Goal: Communication & Community: Answer question/provide support

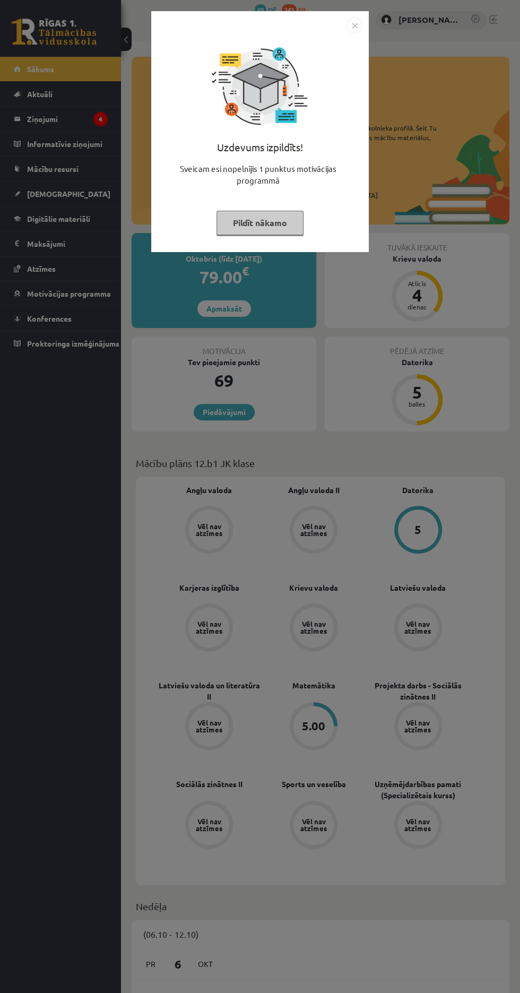
click at [249, 222] on button "Pildīt nākamo" at bounding box center [259, 223] width 87 height 24
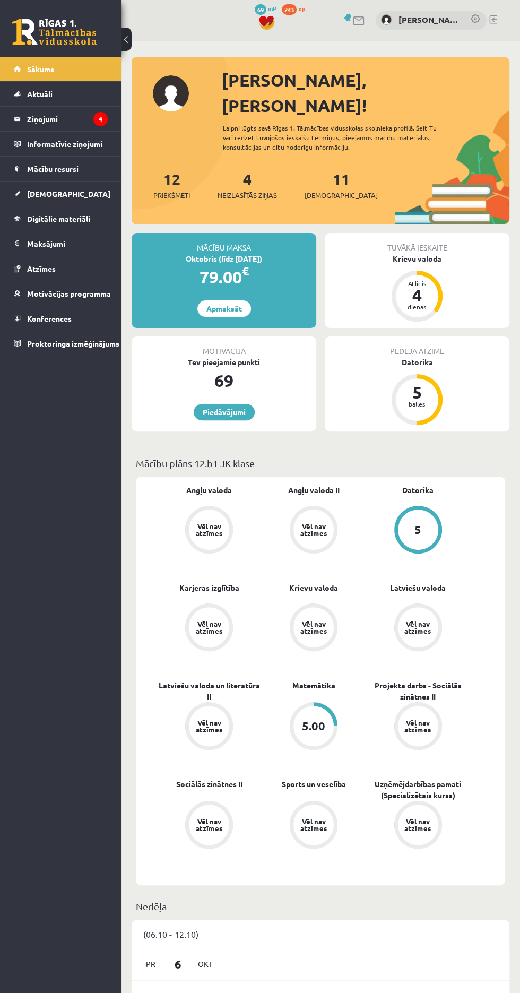
click at [20, 128] on link "Ziņojumi 4" at bounding box center [61, 119] width 94 height 24
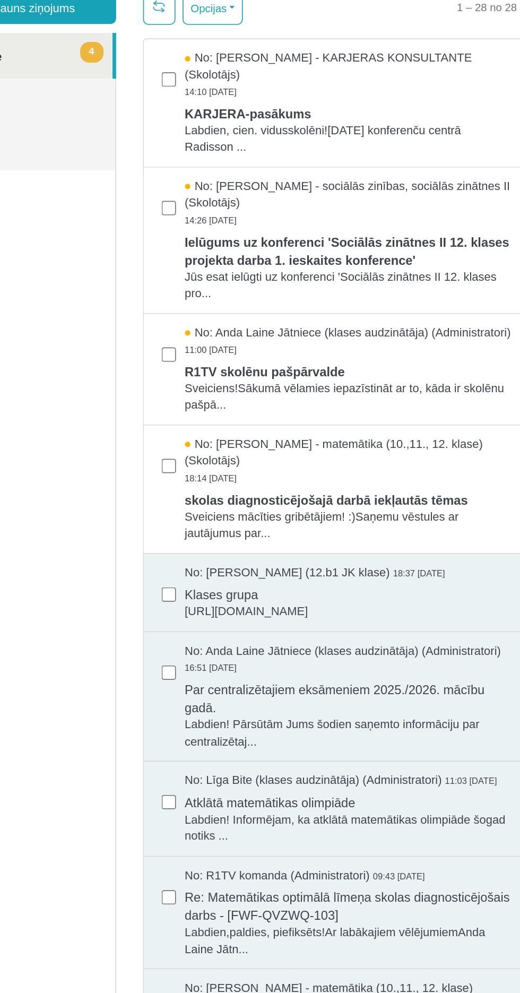
click at [97, 291] on span "Sveiciens mācīties gribētājiem! :)Saņemu vēstules ar jautājumus par..." at bounding box center [163, 287] width 193 height 20
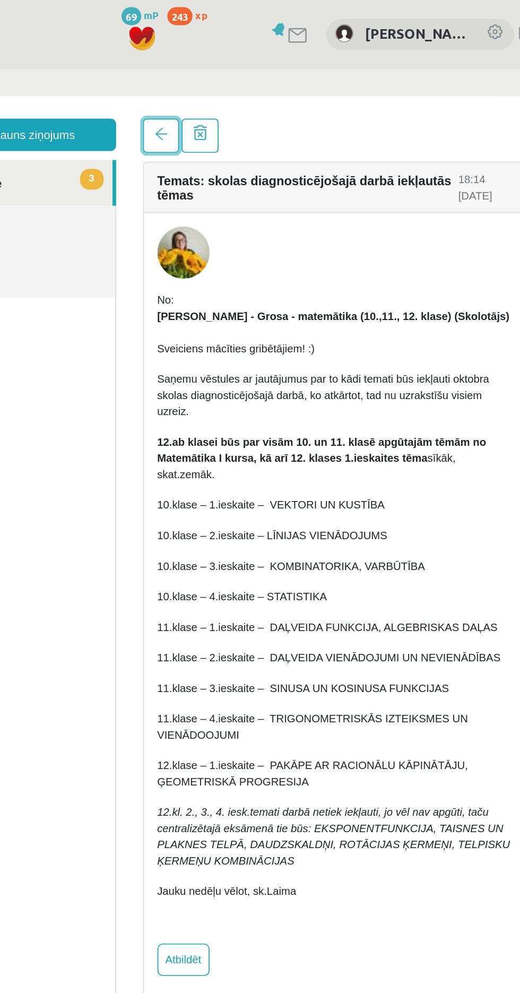
click at [52, 107] on span at bounding box center [52, 106] width 7 height 7
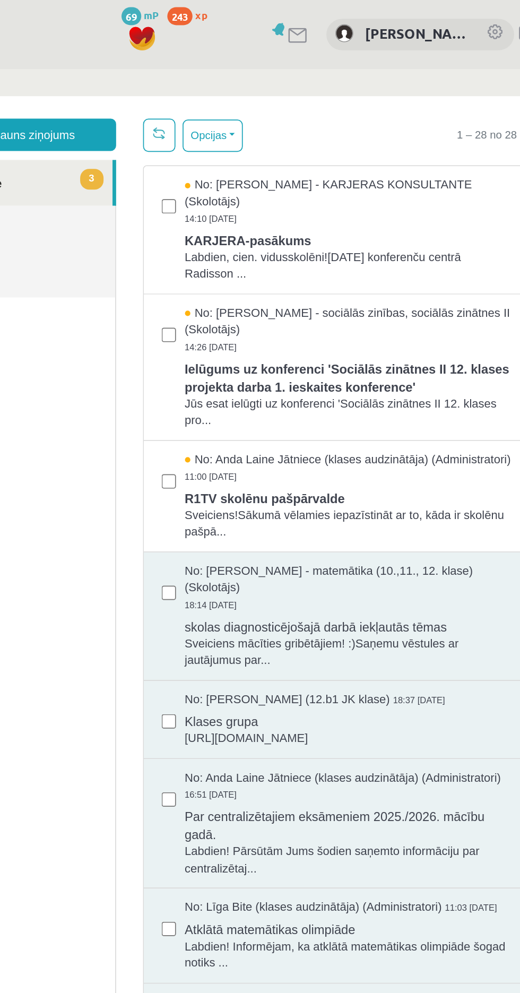
click at [184, 328] on span "R1TV skolēnu pašpārvalde" at bounding box center [163, 321] width 193 height 13
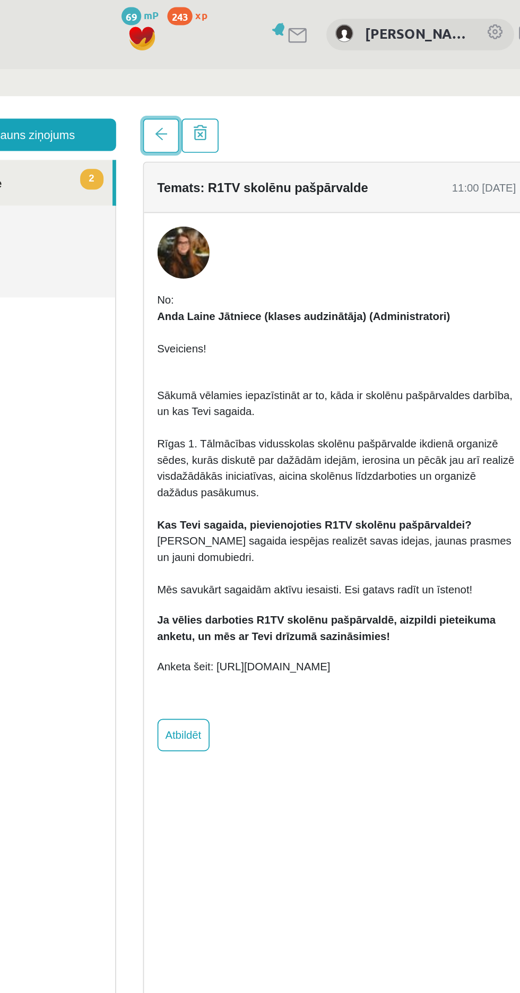
click at [52, 107] on span at bounding box center [52, 106] width 7 height 7
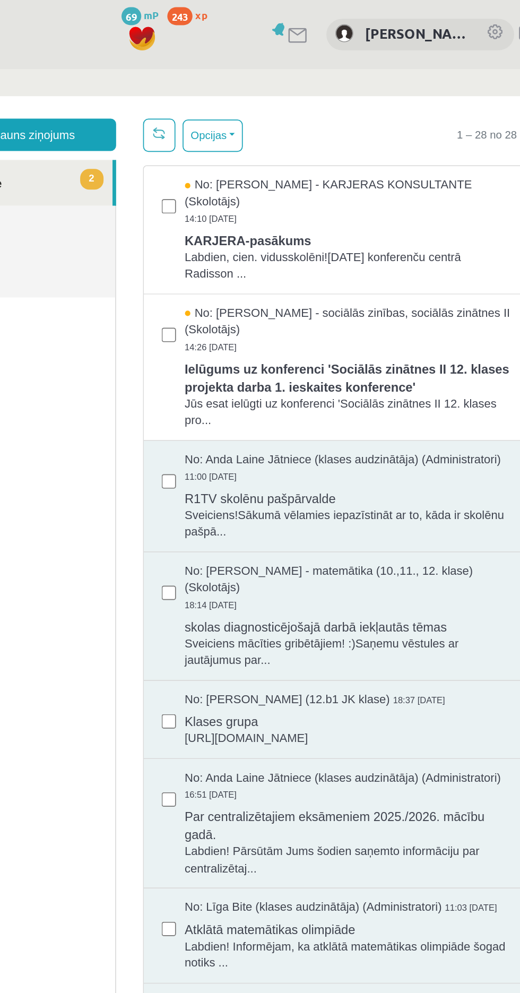
click at [190, 260] on span "Ielūgums uz konferenci 'Sociālās zinātnes II 12. klases projekta darba 1. ieska…" at bounding box center [163, 250] width 193 height 24
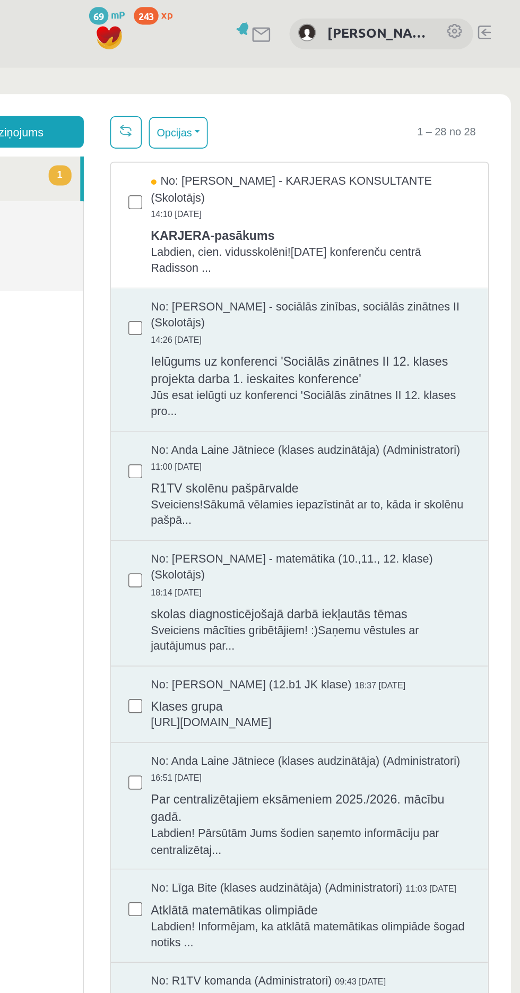
click at [200, 152] on div "No: [PERSON_NAME] - KARJERAS KONSULTANTE (Skolotājs) 14:10 [DATE]" at bounding box center [135, 146] width 193 height 30
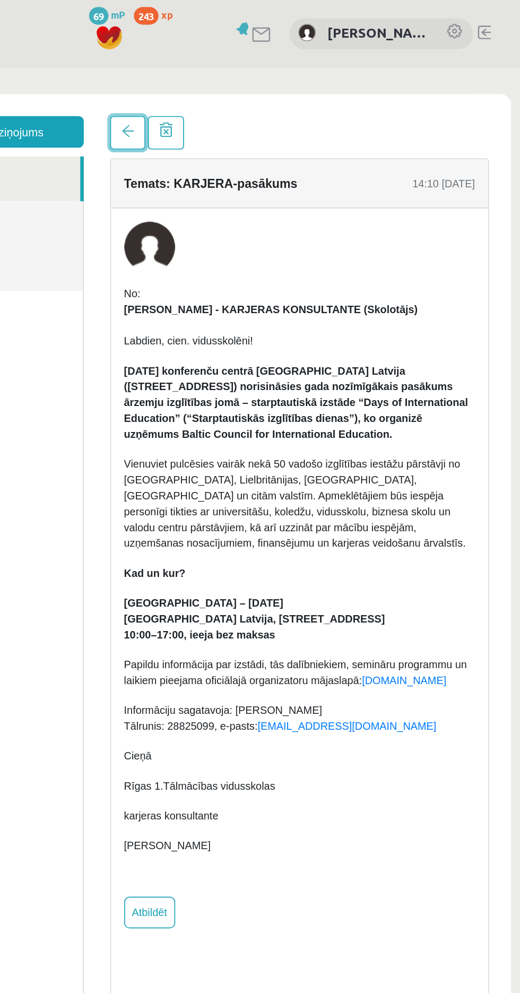
click at [24, 105] on span at bounding box center [24, 105] width 7 height 7
